Goal: Information Seeking & Learning: Stay updated

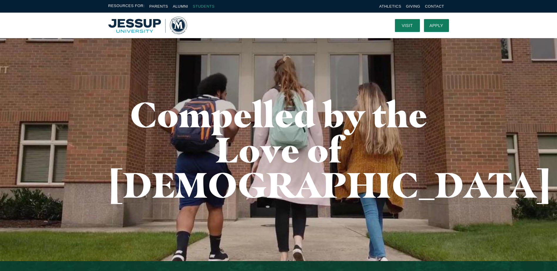
click at [200, 5] on link "Students" at bounding box center [204, 6] width 22 height 4
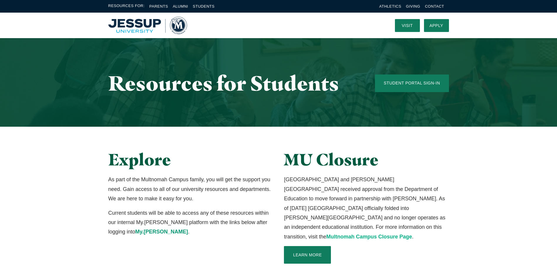
click at [346, 234] on link "Multnomah Campus Closure Page" at bounding box center [369, 237] width 86 height 6
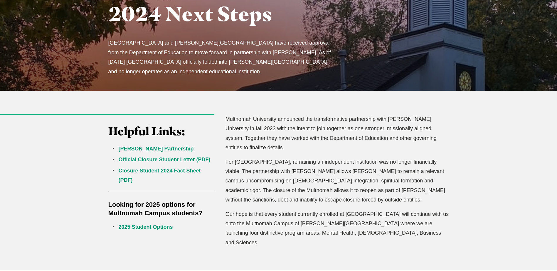
scroll to position [117, 0]
